Goal: Information Seeking & Learning: Understand process/instructions

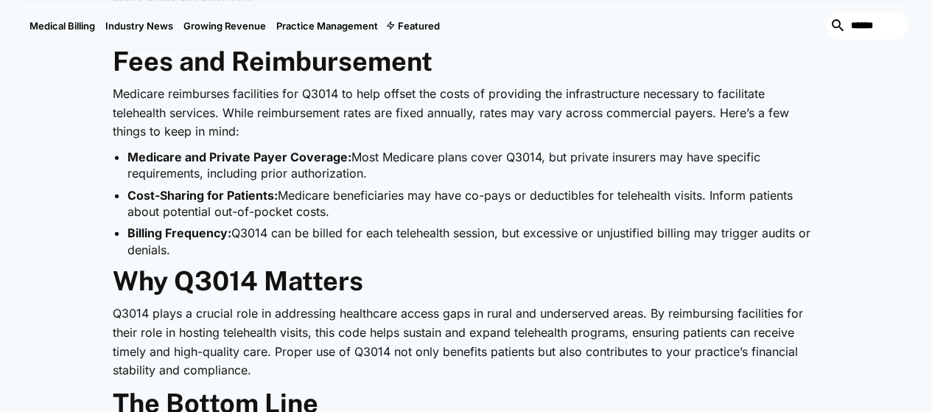
scroll to position [1618, 0]
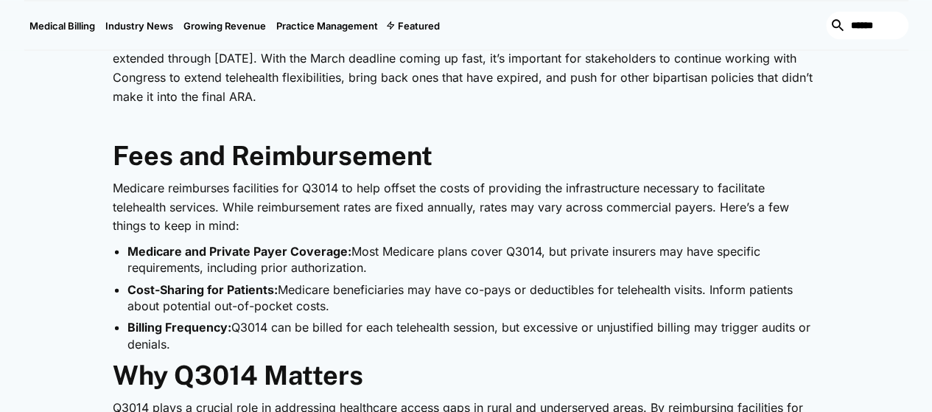
drag, startPoint x: 71, startPoint y: 101, endPoint x: 844, endPoint y: 227, distance: 783.9
copy div "Medicare reimburses facilities for Q3014 to help offset the costs of providing …"
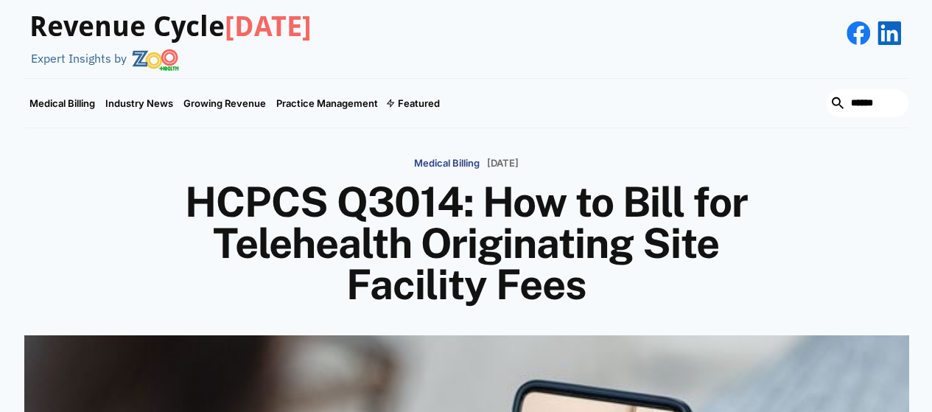
scroll to position [0, 0]
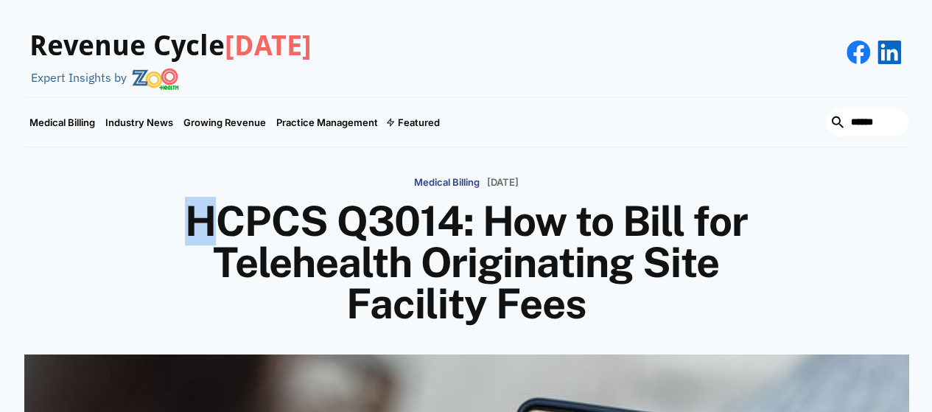
drag, startPoint x: 171, startPoint y: 207, endPoint x: 190, endPoint y: 211, distance: 19.7
click at [190, 211] on h1 "HCPCS Q3014: How to Bill for Telehealth Originating Site Facility Fees" at bounding box center [466, 262] width 575 height 124
click at [252, 231] on h1 "HCPCS Q3014: How to Bill for Telehealth Originating Site Facility Fees" at bounding box center [466, 262] width 575 height 124
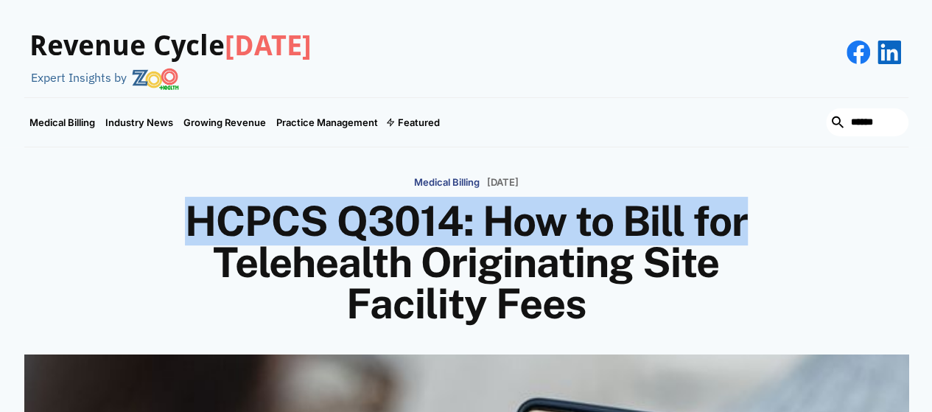
drag, startPoint x: 169, startPoint y: 210, endPoint x: 782, endPoint y: 220, distance: 613.2
click at [754, 220] on h1 "HCPCS Q3014: How to Bill for Telehealth Originating Site Facility Fees" at bounding box center [466, 262] width 575 height 124
copy h1 "HCPCS Q3014: How to Bill for"
